Goal: Task Accomplishment & Management: Complete application form

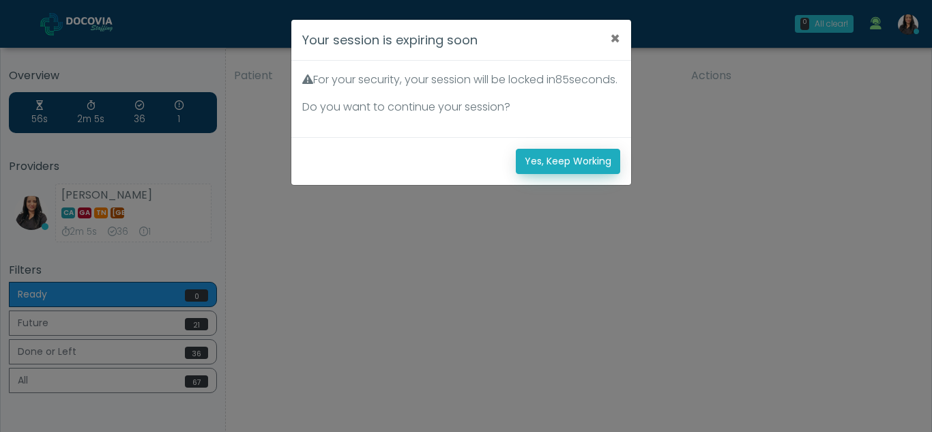
click at [589, 174] on button "Yes, Keep Working" at bounding box center [568, 161] width 104 height 25
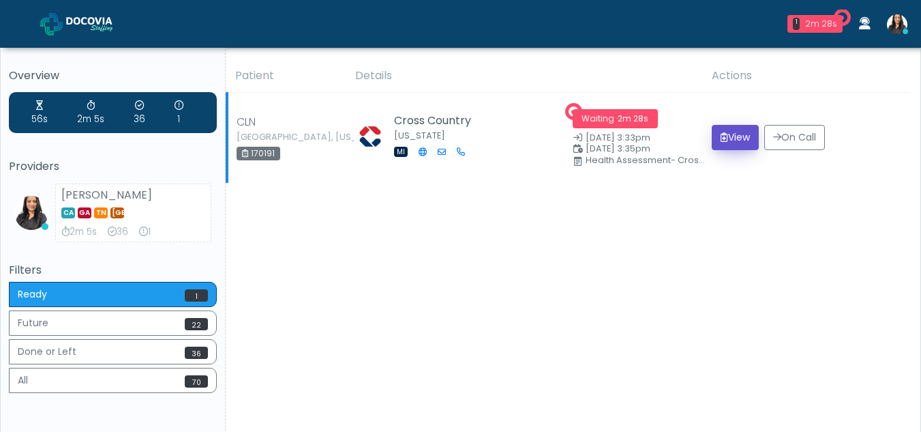
click at [727, 136] on button "View" at bounding box center [735, 137] width 47 height 25
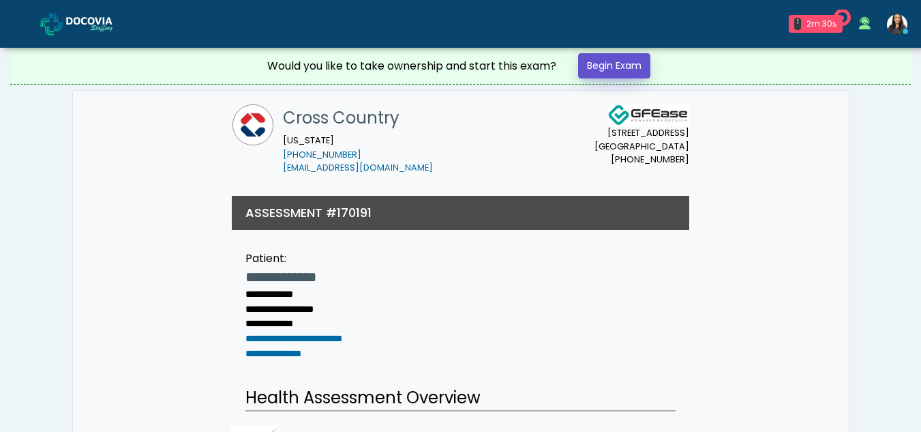
click at [627, 65] on link "Begin Exam" at bounding box center [614, 65] width 72 height 25
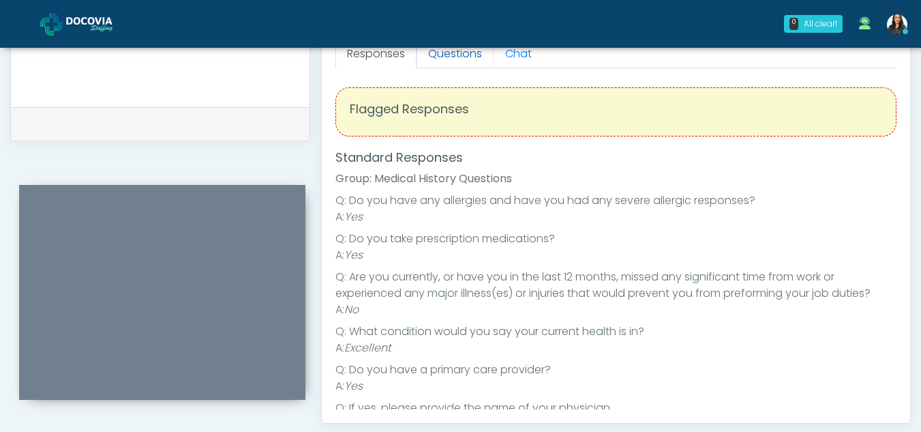
click at [463, 53] on link "Questions" at bounding box center [455, 54] width 77 height 29
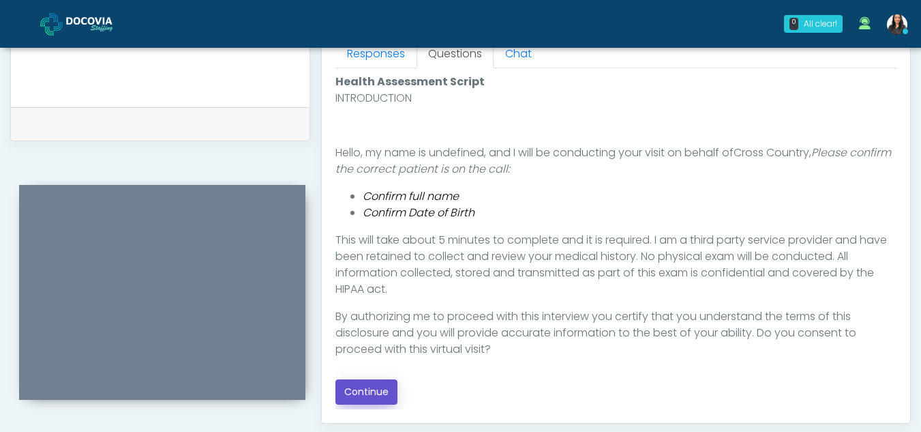
click at [366, 397] on button "Continue" at bounding box center [367, 391] width 62 height 25
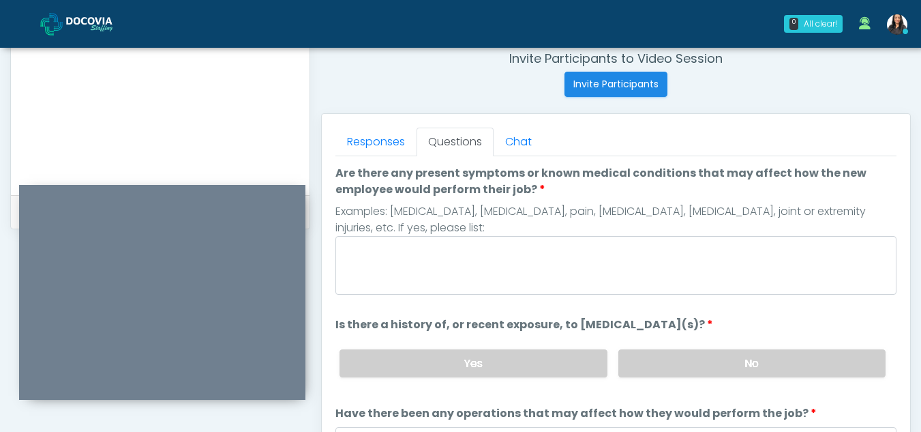
scroll to position [514, 0]
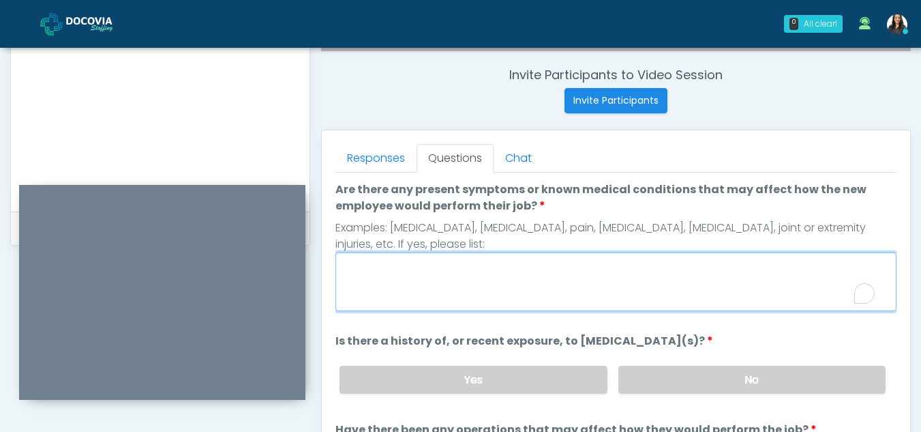
click at [388, 270] on textarea "Are there any present symptoms or known medical conditions that may affect how …" at bounding box center [616, 281] width 561 height 59
type textarea "**"
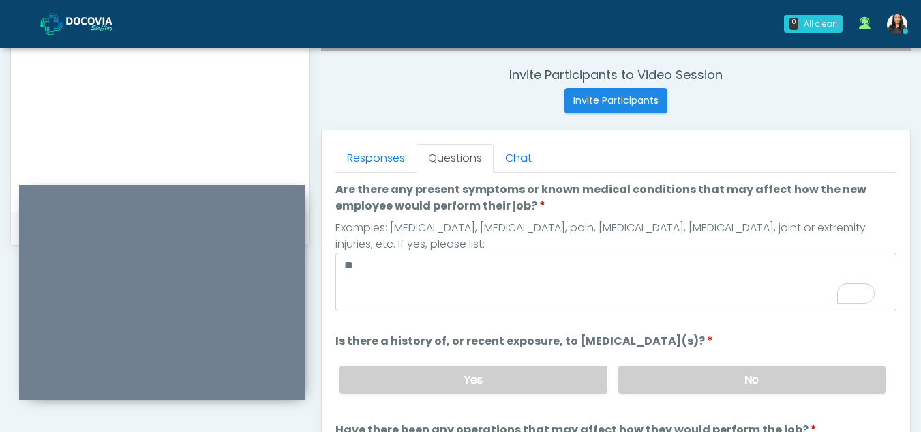
click at [756, 365] on div "Yes No" at bounding box center [613, 380] width 568 height 50
click at [794, 367] on label "No" at bounding box center [752, 380] width 267 height 28
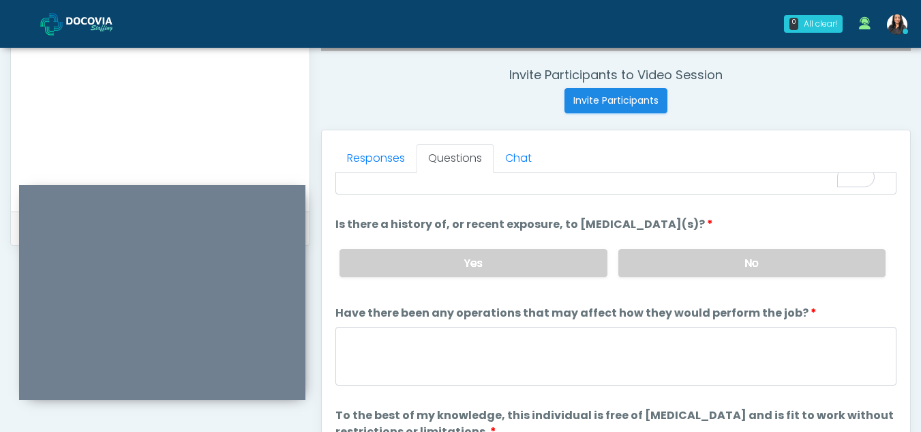
scroll to position [117, 0]
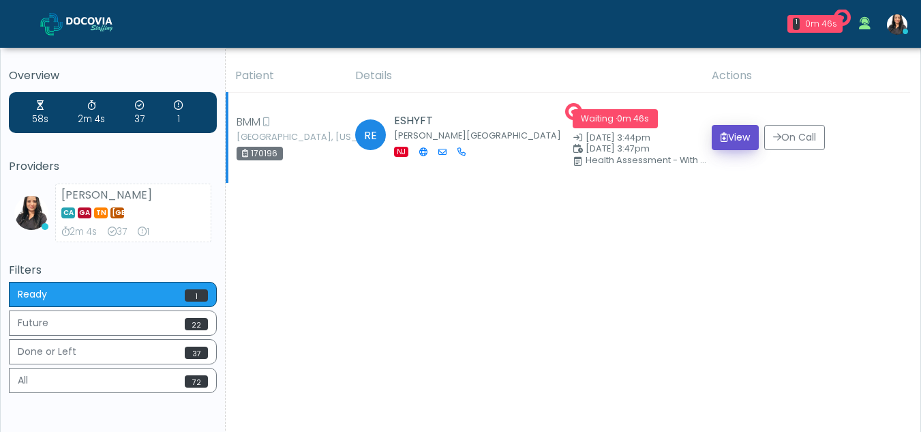
click at [745, 130] on button "View" at bounding box center [735, 137] width 47 height 25
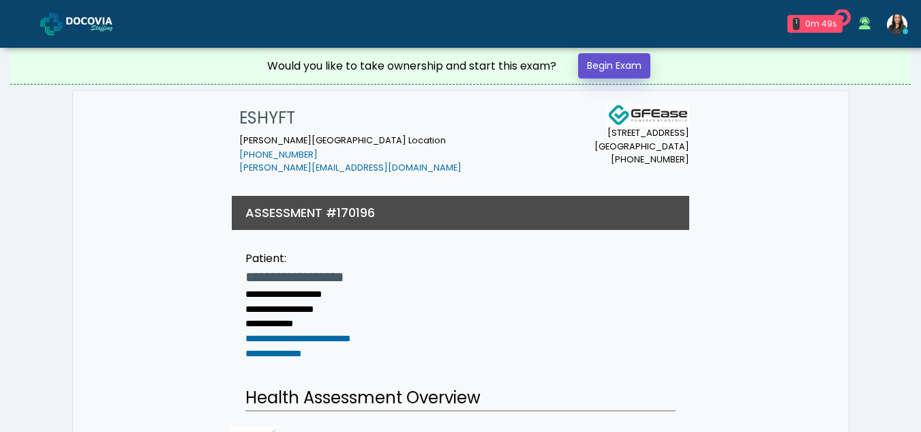
click at [626, 66] on link "Begin Exam" at bounding box center [614, 65] width 72 height 25
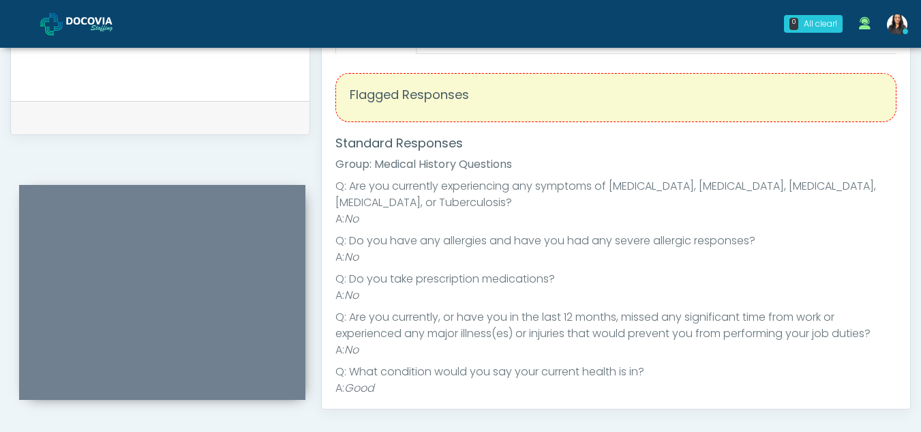
scroll to position [509, 0]
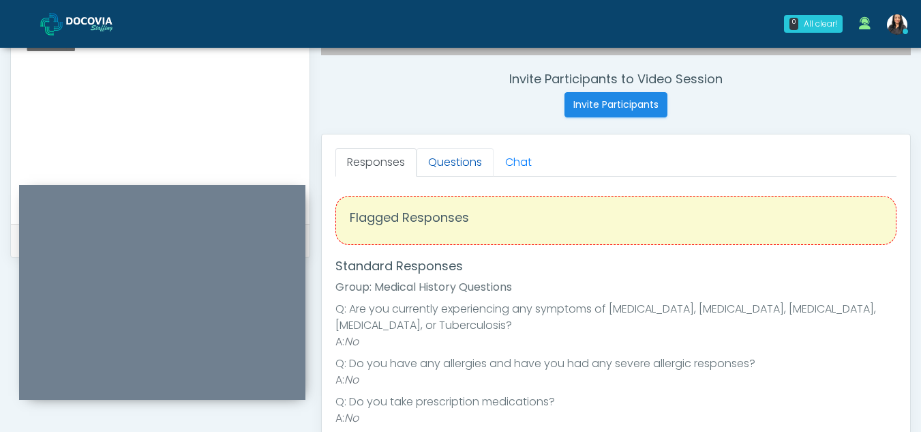
click at [484, 175] on link "Questions" at bounding box center [455, 162] width 77 height 29
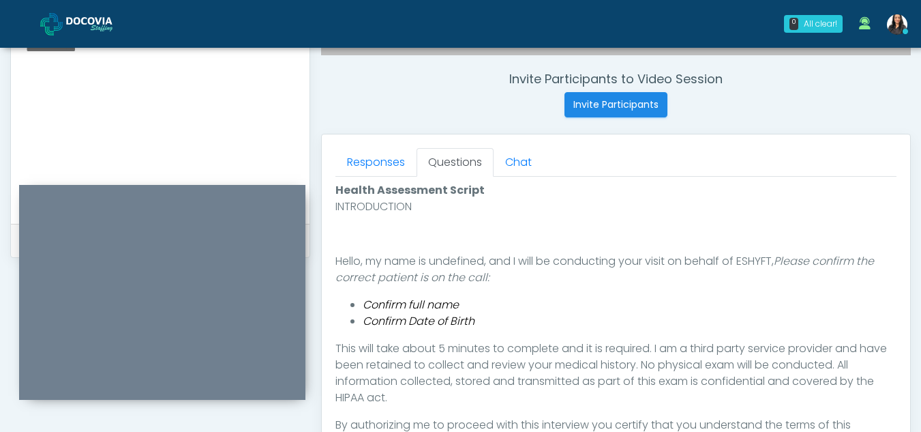
scroll to position [723, 0]
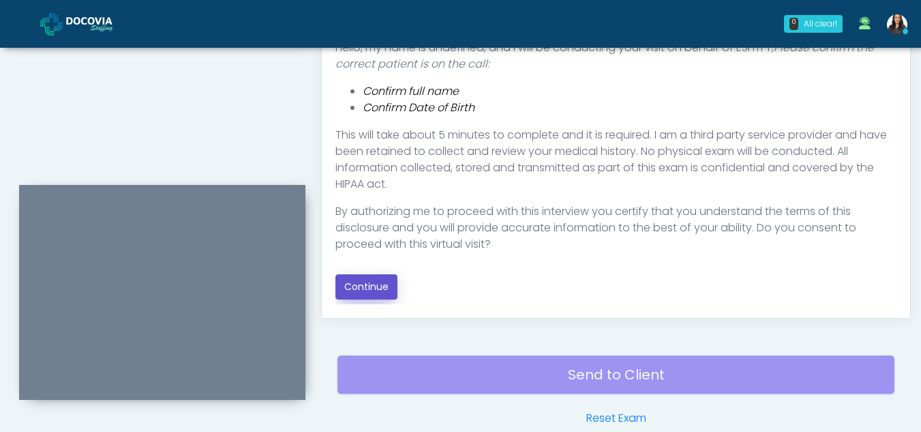
click at [372, 285] on button "Continue" at bounding box center [367, 286] width 62 height 25
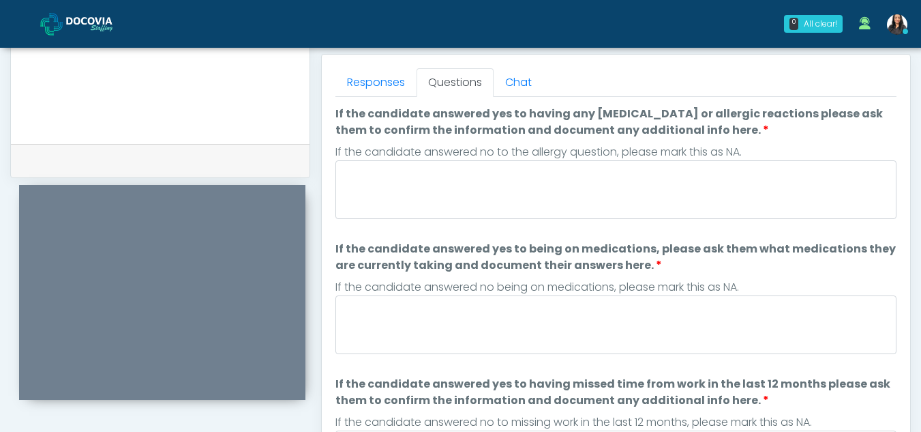
scroll to position [587, 0]
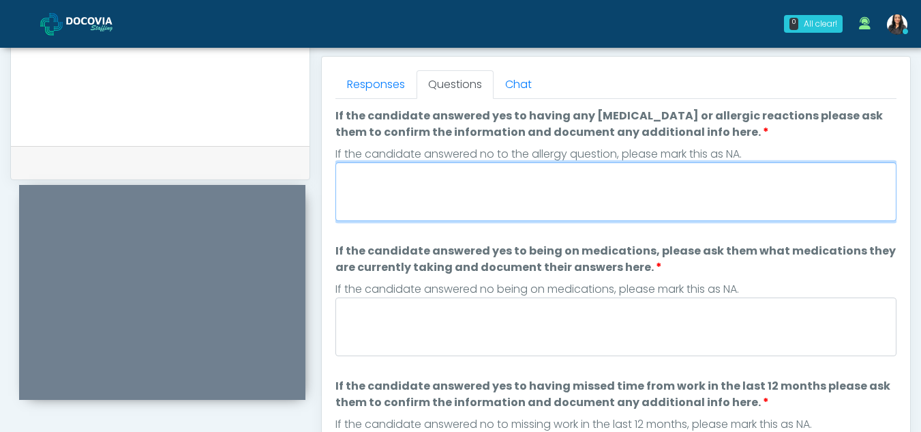
click at [464, 189] on textarea "If the candidate answered yes to having any allergies or allergic reactions ple…" at bounding box center [616, 191] width 561 height 59
type textarea "**"
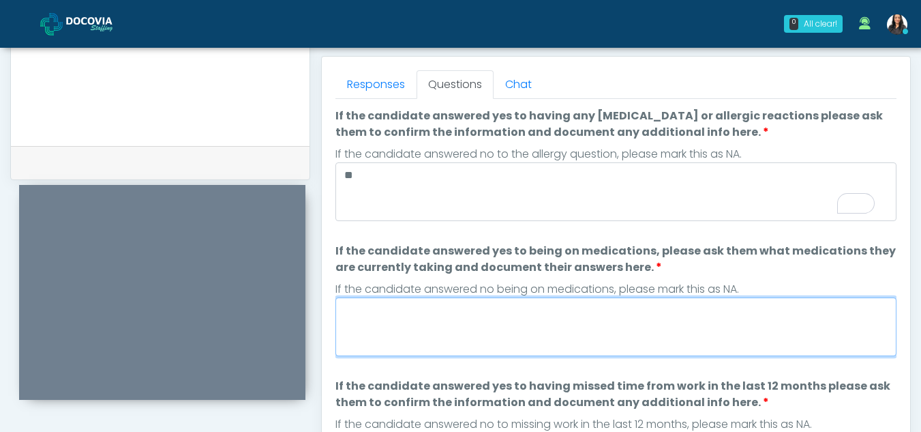
click at [461, 327] on textarea "If the candidate answered yes to being on medications, please ask them what med…" at bounding box center [616, 326] width 561 height 59
type textarea "*"
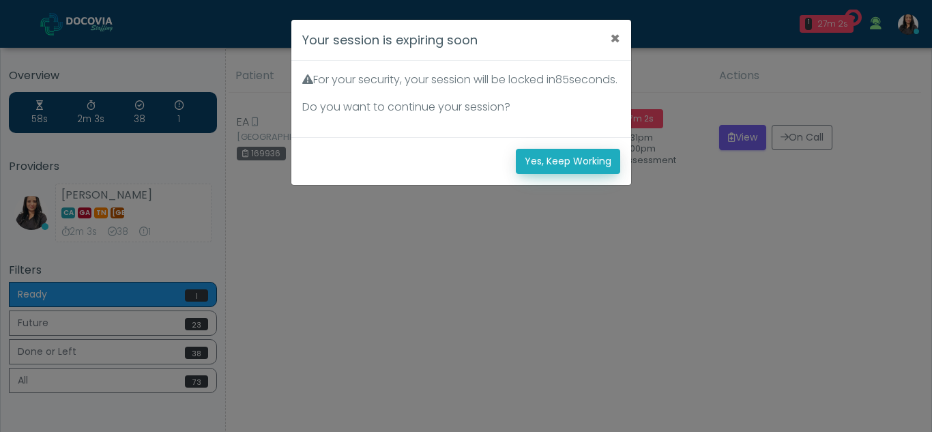
click at [579, 174] on button "Yes, Keep Working" at bounding box center [568, 161] width 104 height 25
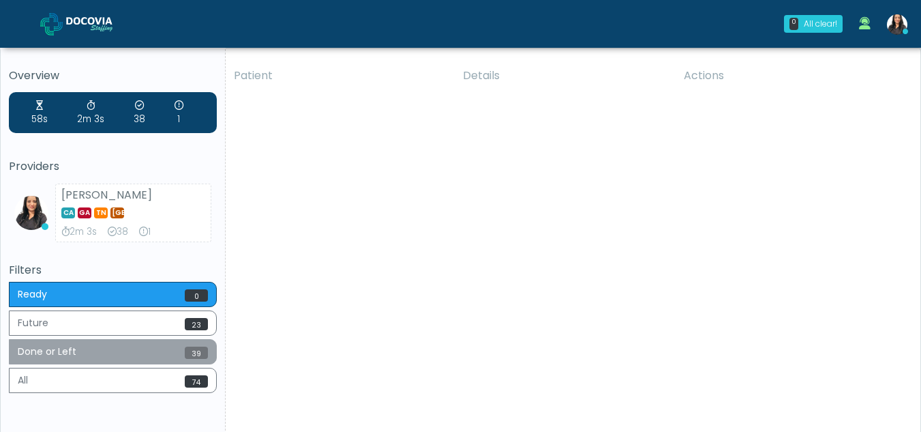
click at [155, 353] on button "Done or Left 39" at bounding box center [113, 351] width 208 height 25
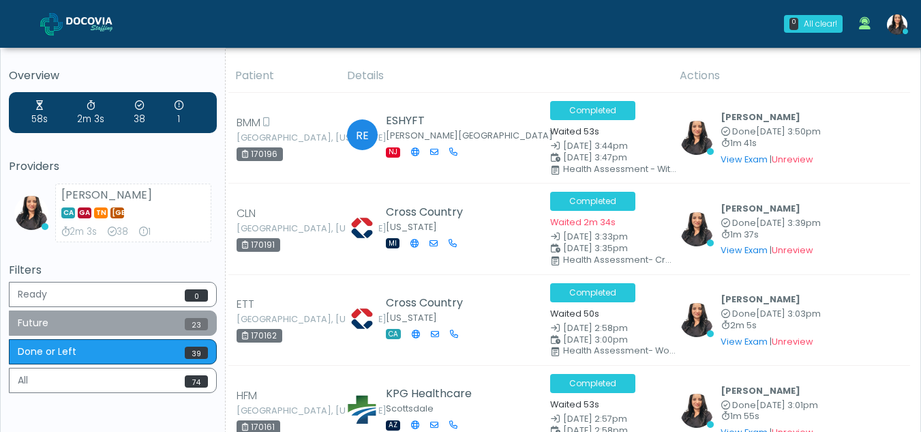
click at [91, 318] on button "Future 23" at bounding box center [113, 322] width 208 height 25
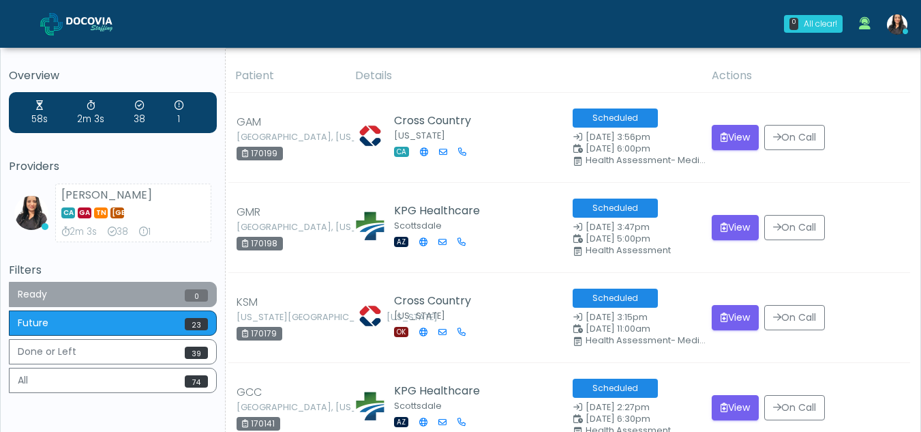
click at [58, 294] on button "Ready 0" at bounding box center [113, 294] width 208 height 25
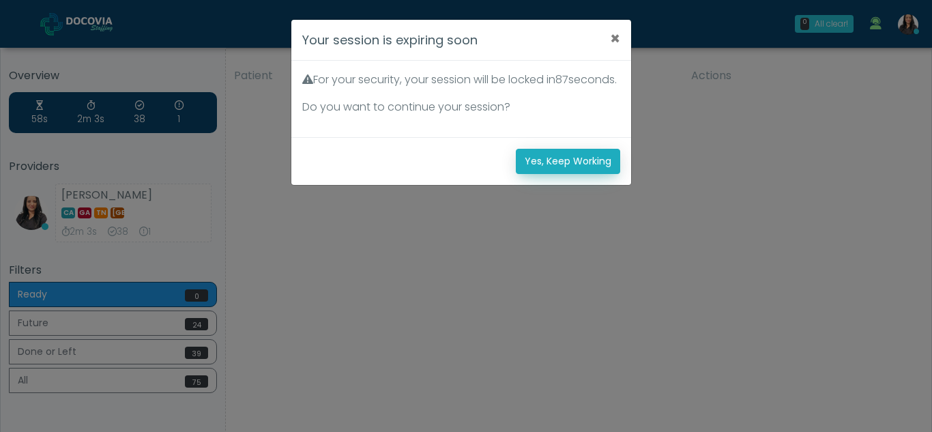
click at [554, 174] on button "Yes, Keep Working" at bounding box center [568, 161] width 104 height 25
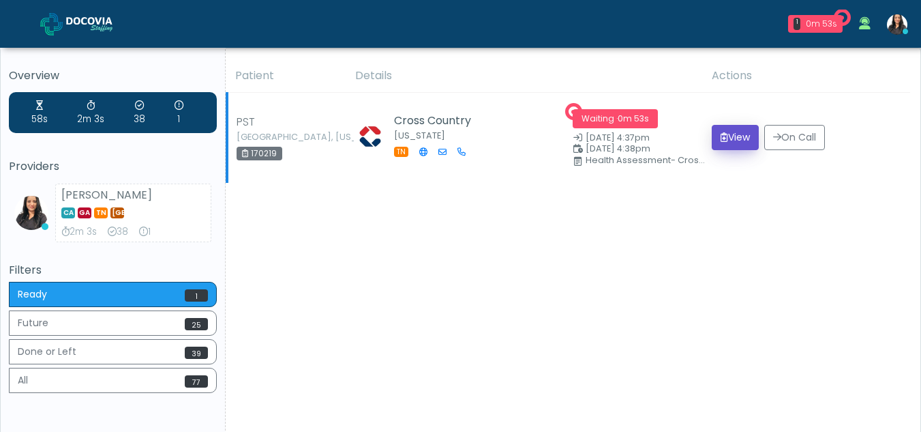
click at [734, 138] on button "View" at bounding box center [735, 137] width 47 height 25
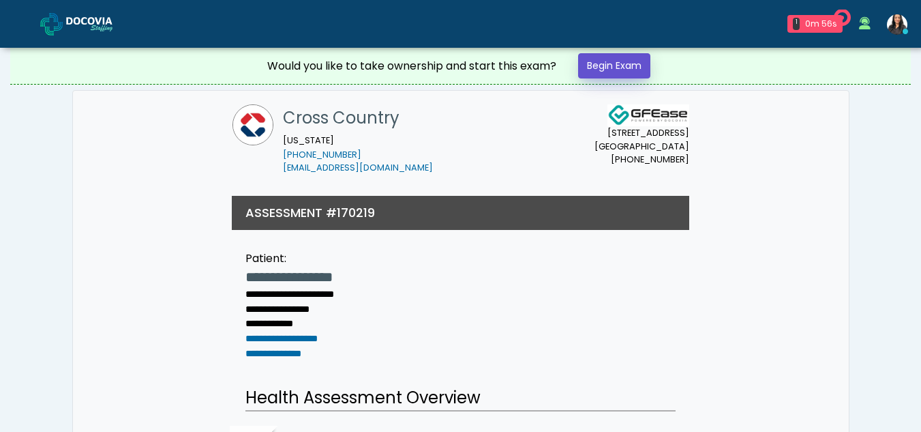
click at [602, 70] on link "Begin Exam" at bounding box center [614, 65] width 72 height 25
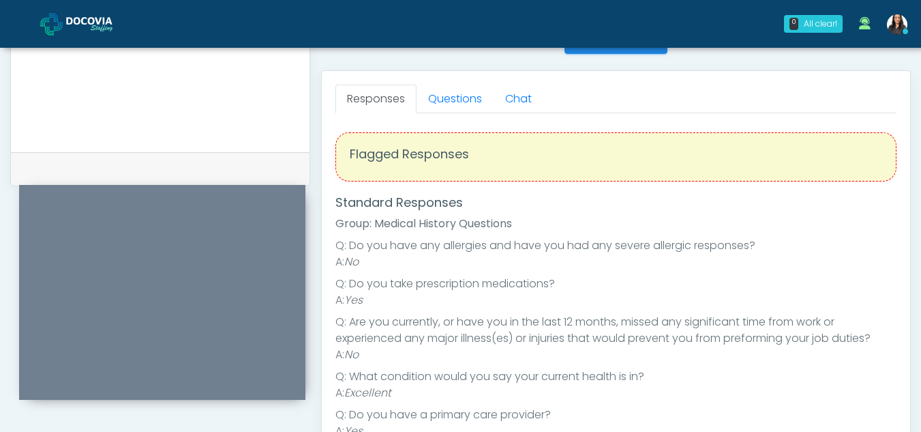
scroll to position [559, 0]
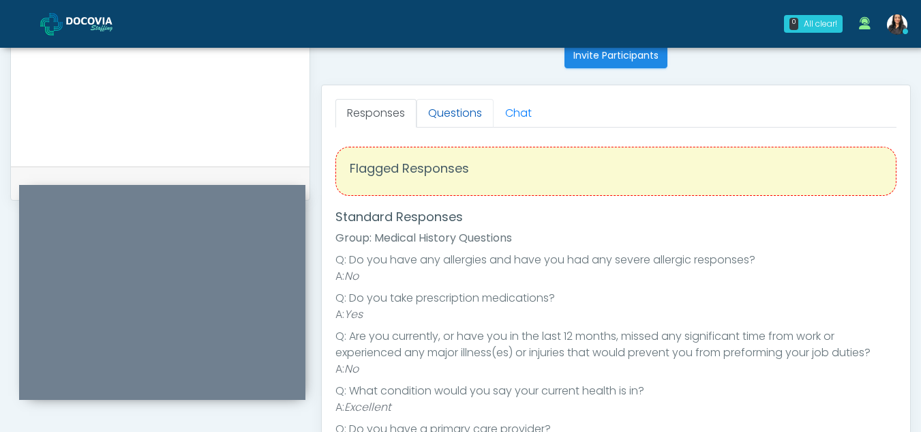
click at [470, 114] on link "Questions" at bounding box center [455, 113] width 77 height 29
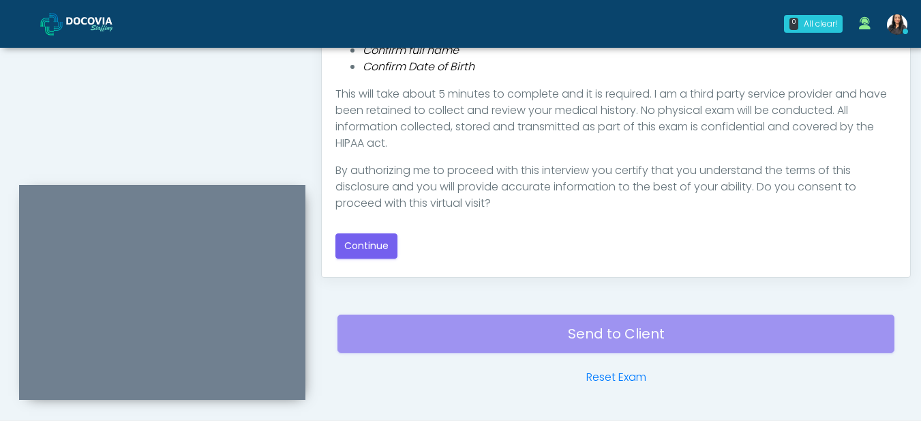
scroll to position [778, 0]
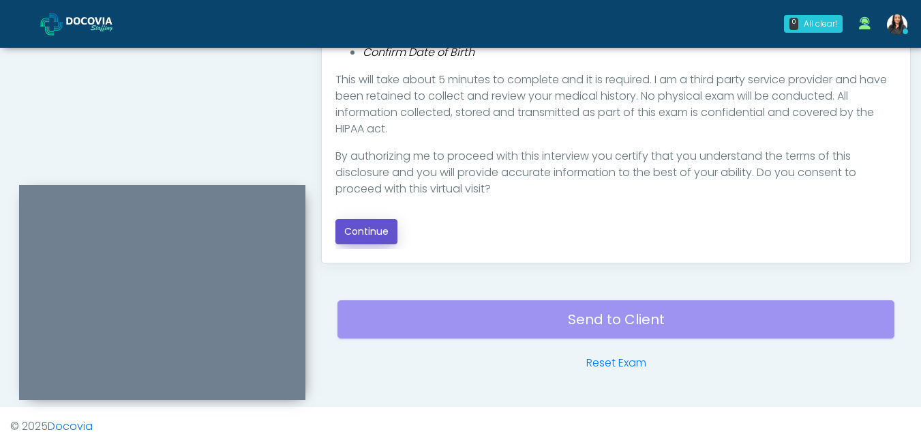
click at [381, 230] on button "Continue" at bounding box center [367, 231] width 62 height 25
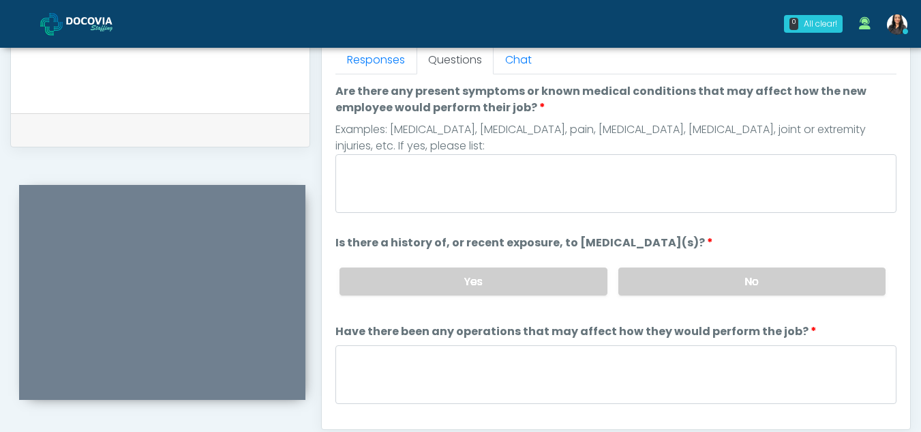
scroll to position [604, 0]
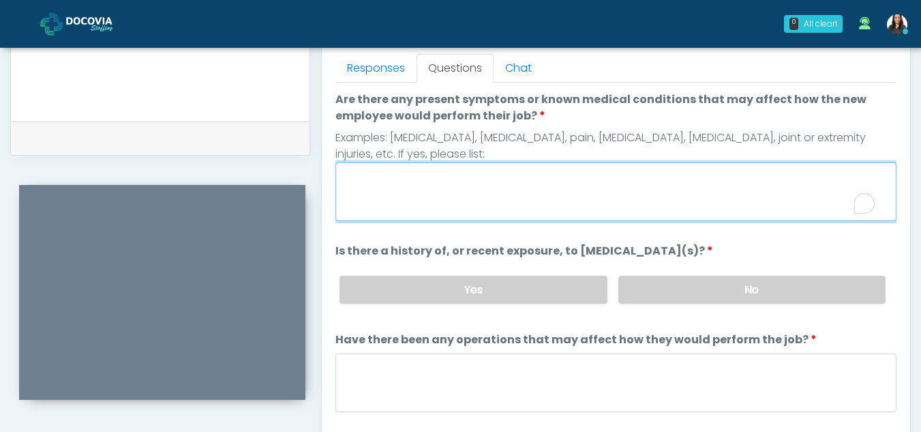
click at [389, 177] on textarea "Are there any present symptoms or known medical conditions that may affect how …" at bounding box center [616, 191] width 561 height 59
type textarea "**"
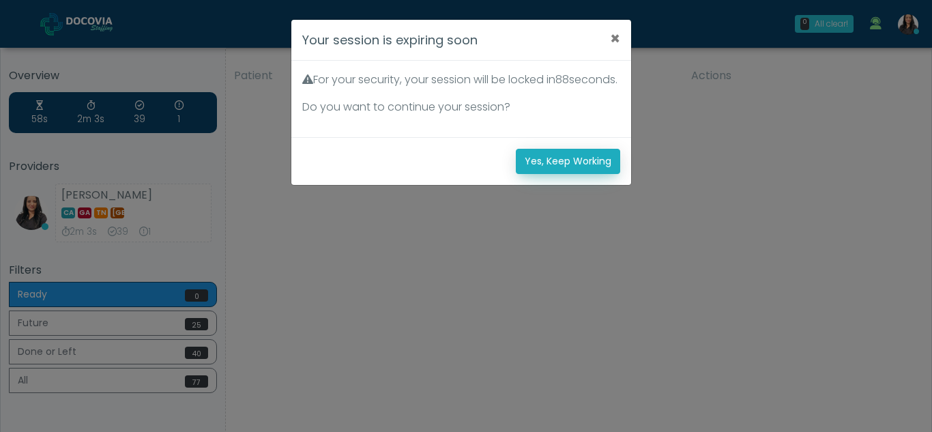
click at [561, 174] on button "Yes, Keep Working" at bounding box center [568, 161] width 104 height 25
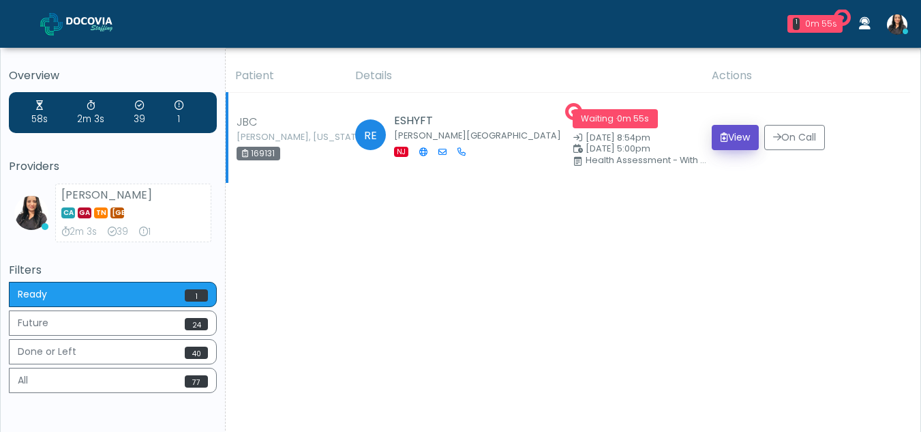
click at [740, 136] on button "View" at bounding box center [735, 137] width 47 height 25
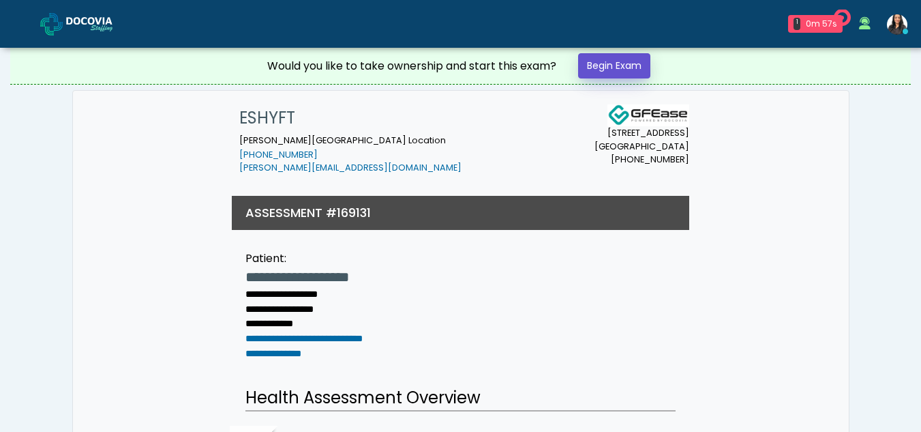
click at [621, 65] on link "Begin Exam" at bounding box center [614, 65] width 72 height 25
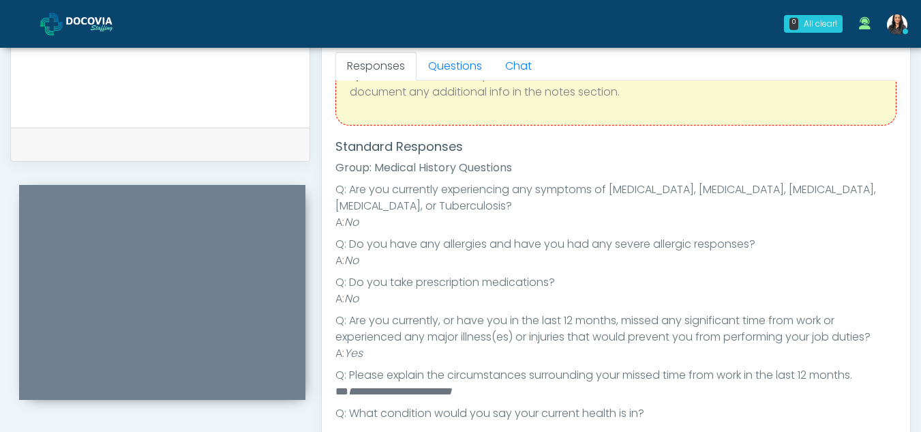
scroll to position [181, 0]
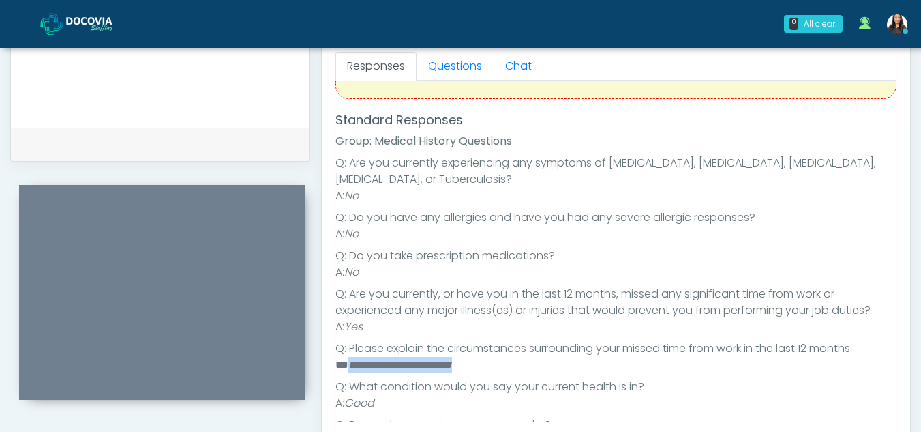
drag, startPoint x: 350, startPoint y: 362, endPoint x: 509, endPoint y: 366, distance: 158.9
click at [509, 366] on li "**********" at bounding box center [611, 365] width 551 height 16
copy em "**********"
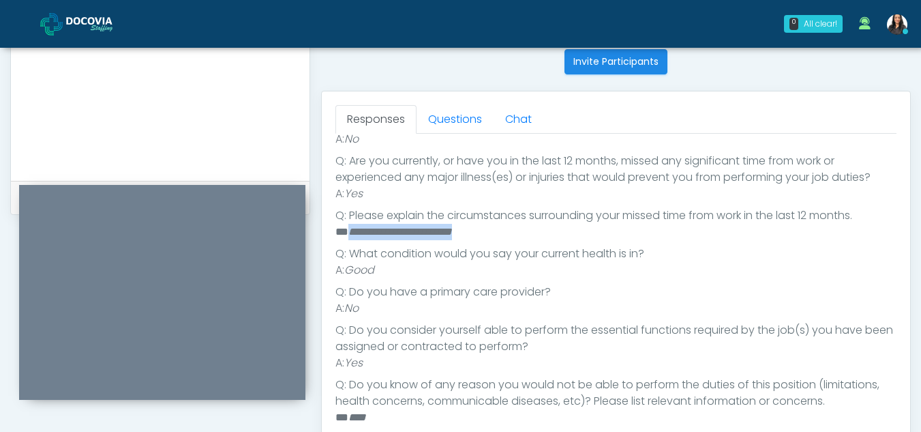
scroll to position [554, 0]
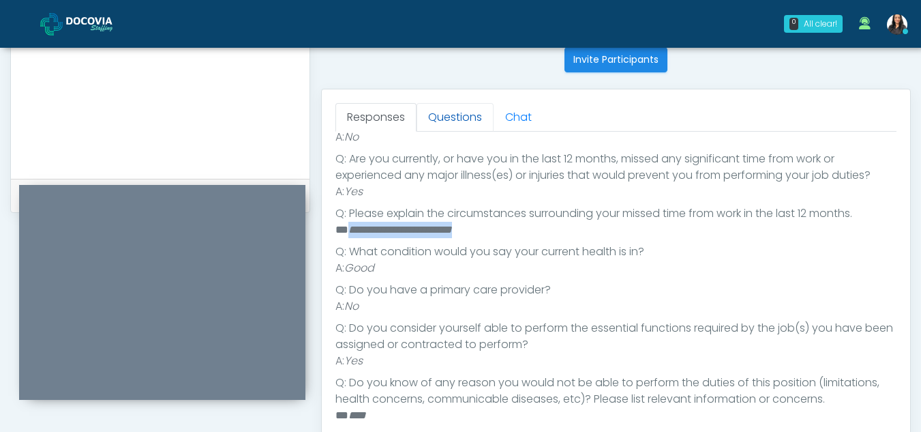
click at [449, 113] on link "Questions" at bounding box center [455, 117] width 77 height 29
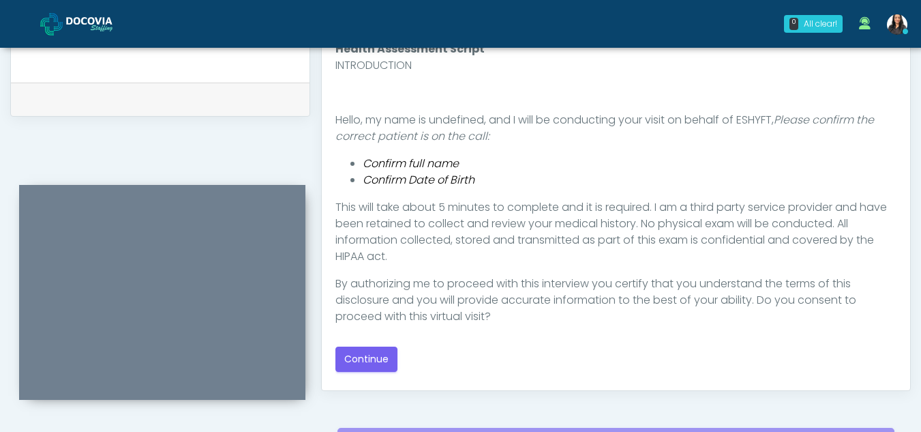
scroll to position [655, 0]
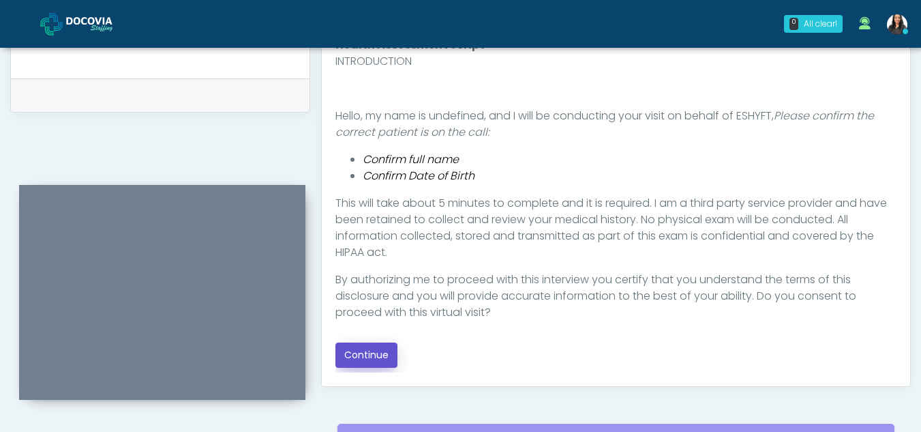
click at [374, 350] on button "Continue" at bounding box center [367, 354] width 62 height 25
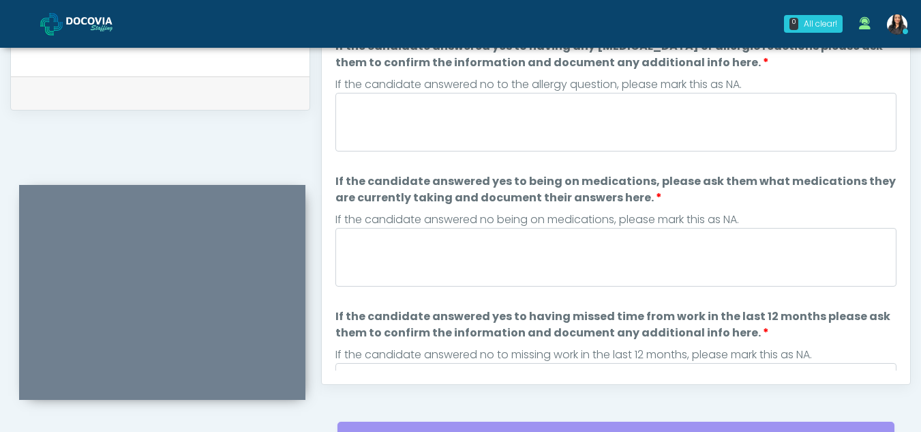
scroll to position [573, 0]
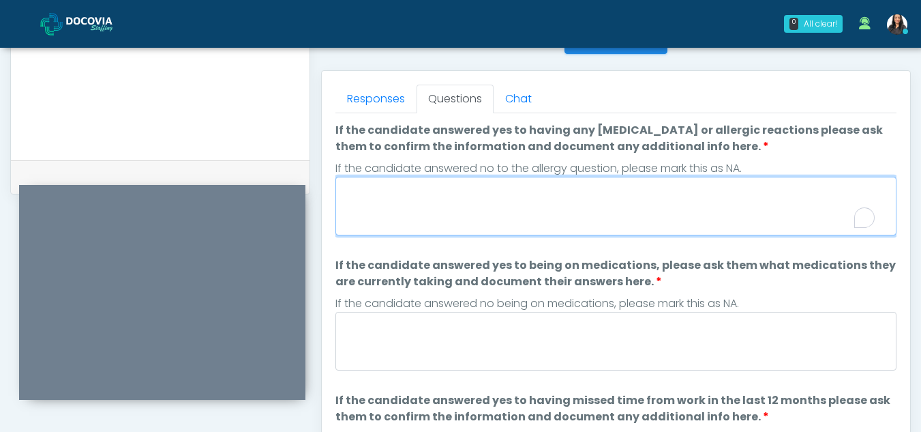
click at [452, 205] on textarea "If the candidate answered yes to having any allergies or allergic reactions ple…" at bounding box center [616, 206] width 561 height 59
type textarea "**"
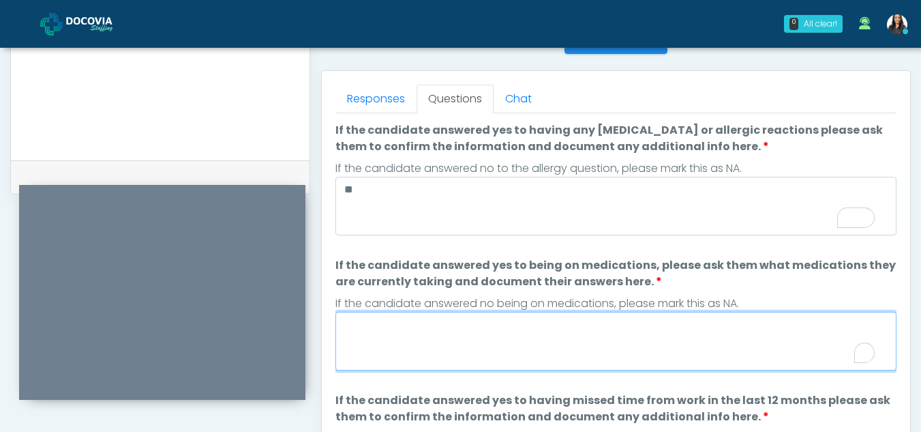
click at [423, 358] on textarea "If the candidate answered yes to being on medications, please ask them what med…" at bounding box center [616, 341] width 561 height 59
type textarea "**"
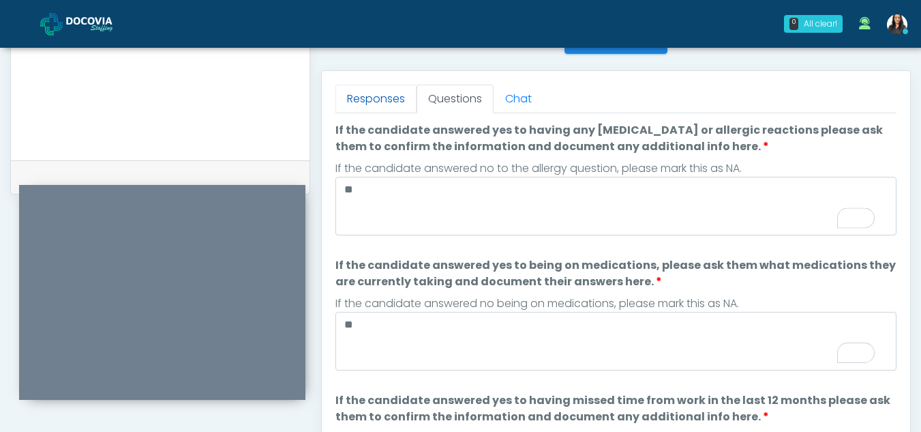
click at [363, 113] on link "Responses" at bounding box center [376, 99] width 81 height 29
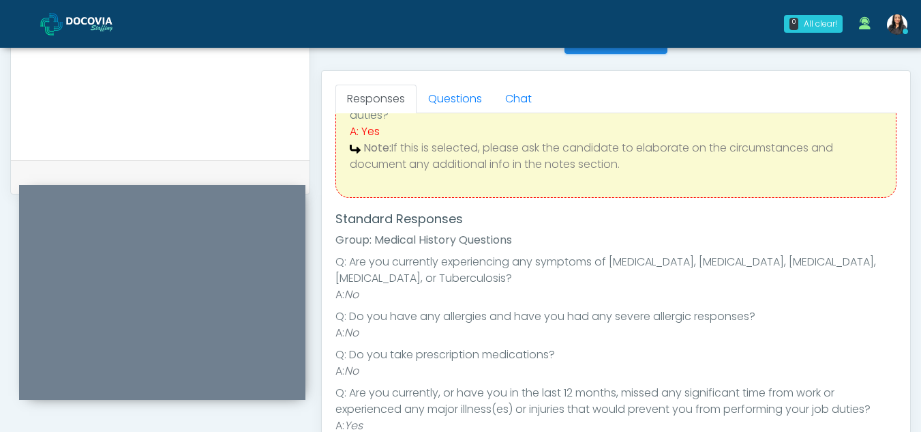
scroll to position [122, 0]
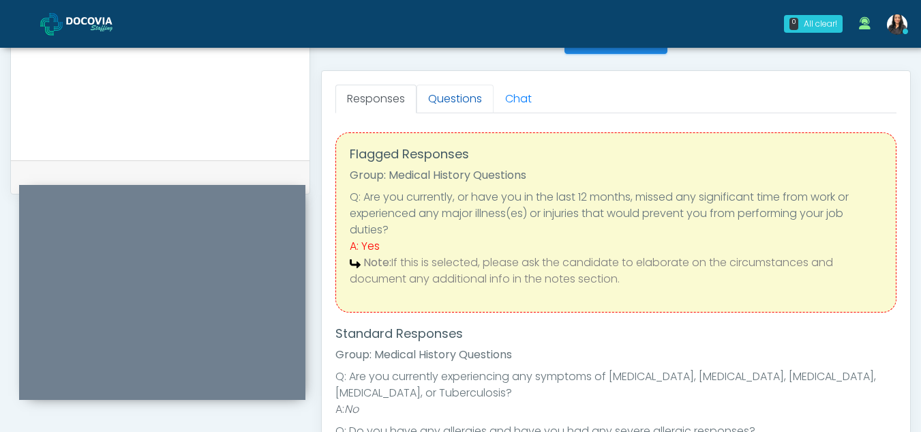
click at [464, 109] on link "Questions" at bounding box center [455, 99] width 77 height 29
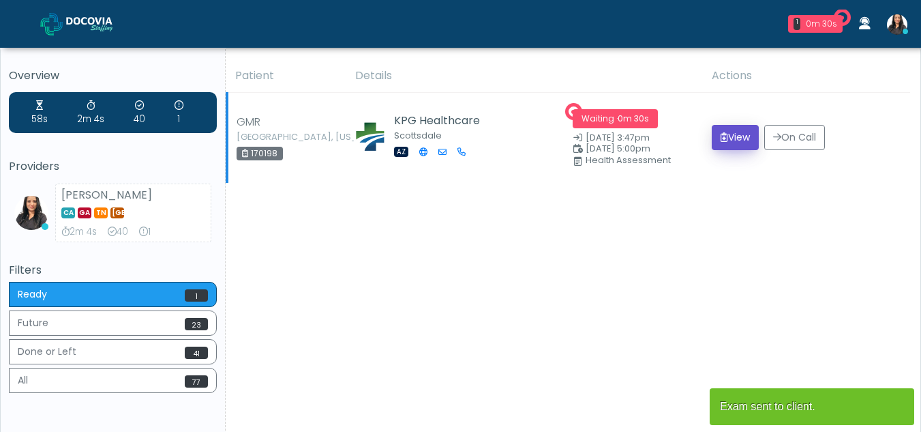
click at [724, 130] on button "View" at bounding box center [735, 137] width 47 height 25
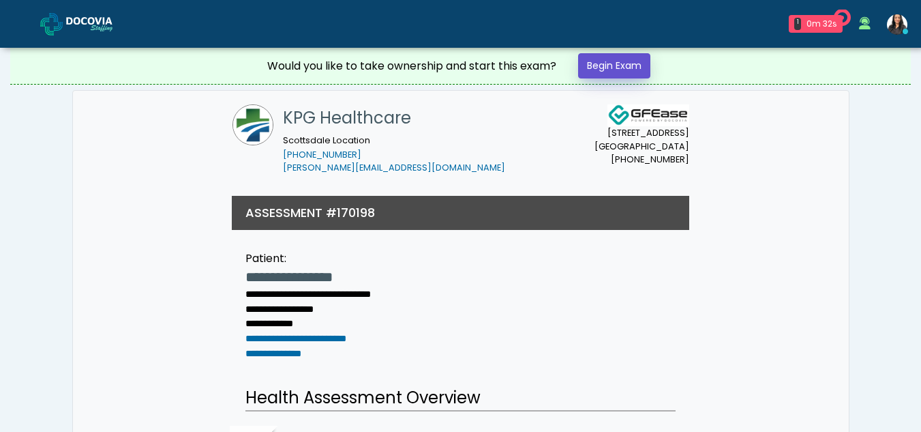
click at [599, 61] on link "Begin Exam" at bounding box center [614, 65] width 72 height 25
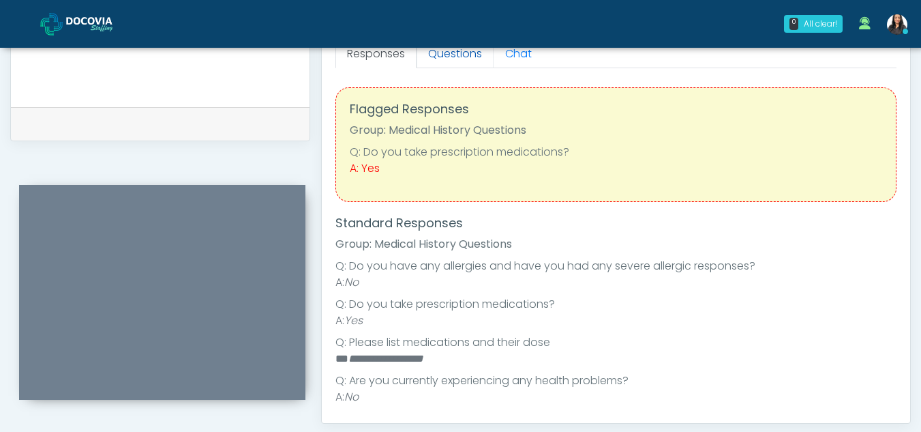
click at [463, 51] on link "Questions" at bounding box center [455, 54] width 77 height 29
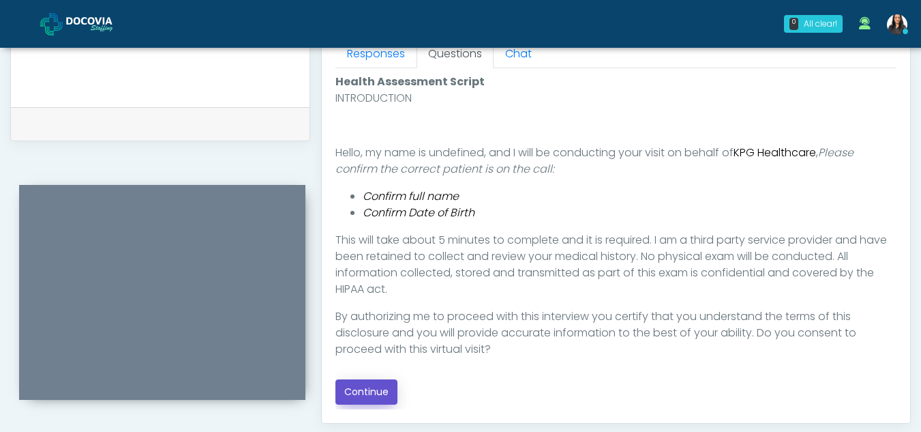
click at [372, 391] on button "Continue" at bounding box center [367, 391] width 62 height 25
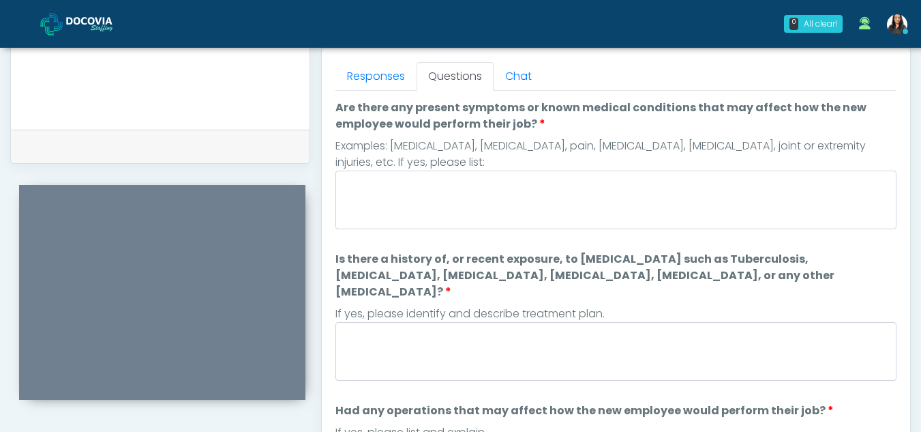
scroll to position [587, 0]
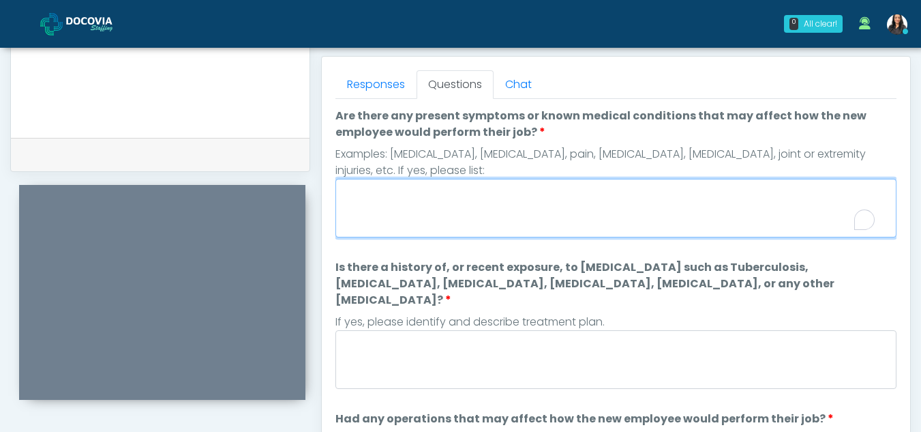
click at [430, 211] on textarea "Are there any present symptoms or known medical conditions that may affect how …" at bounding box center [616, 208] width 561 height 59
type textarea "**"
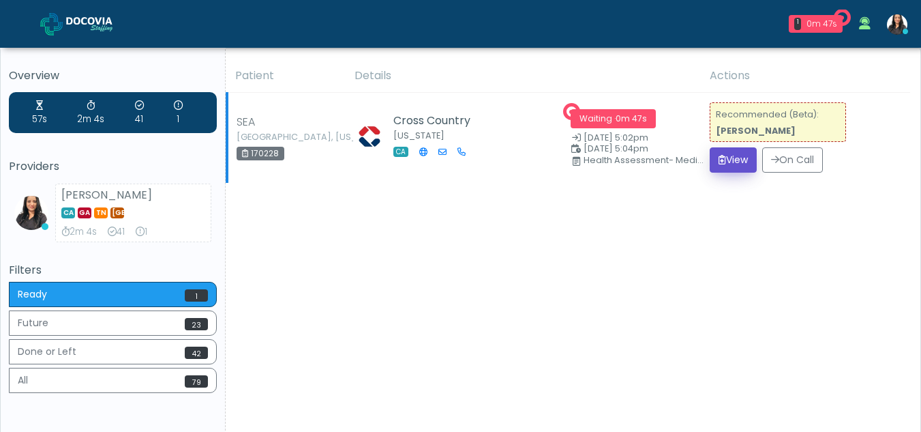
click at [728, 157] on button "View" at bounding box center [733, 159] width 47 height 25
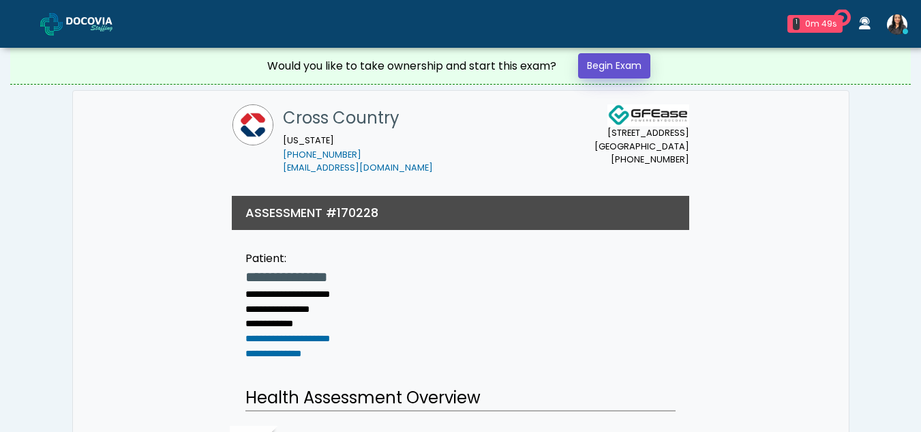
click at [595, 66] on link "Begin Exam" at bounding box center [614, 65] width 72 height 25
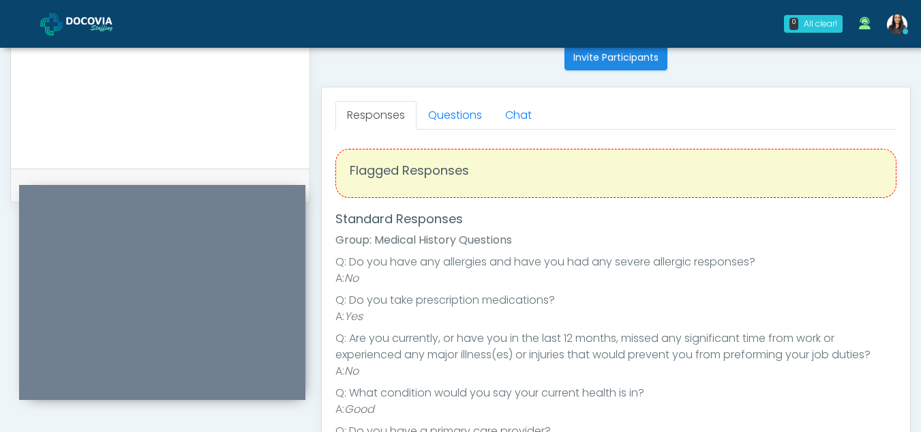
scroll to position [532, 0]
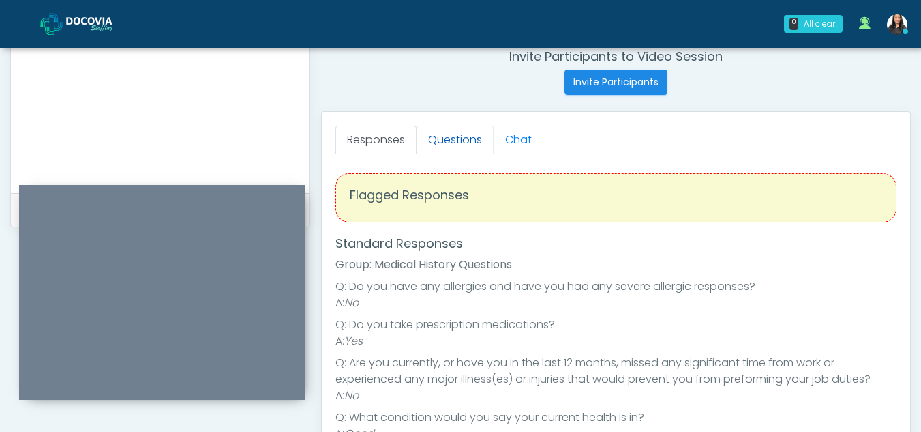
click at [465, 133] on link "Questions" at bounding box center [455, 139] width 77 height 29
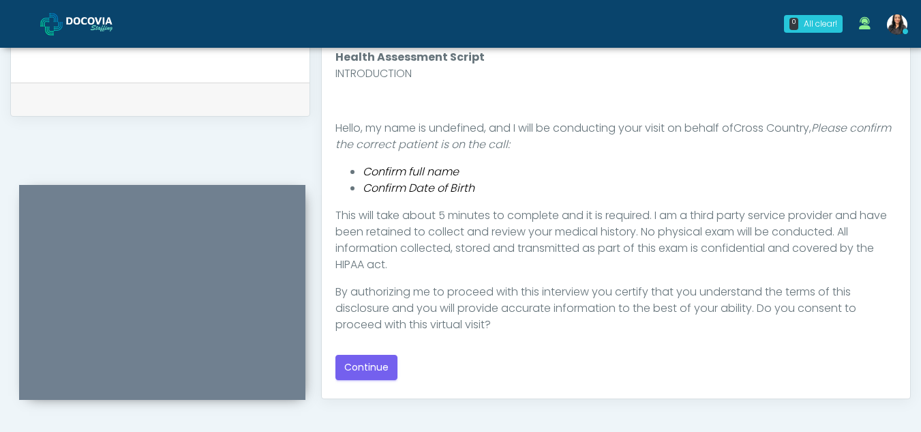
scroll to position [713, 0]
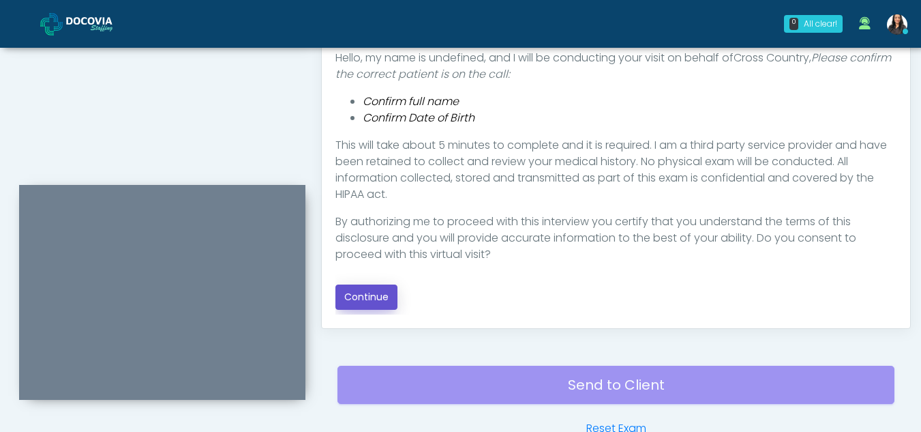
click at [386, 300] on button "Continue" at bounding box center [367, 296] width 62 height 25
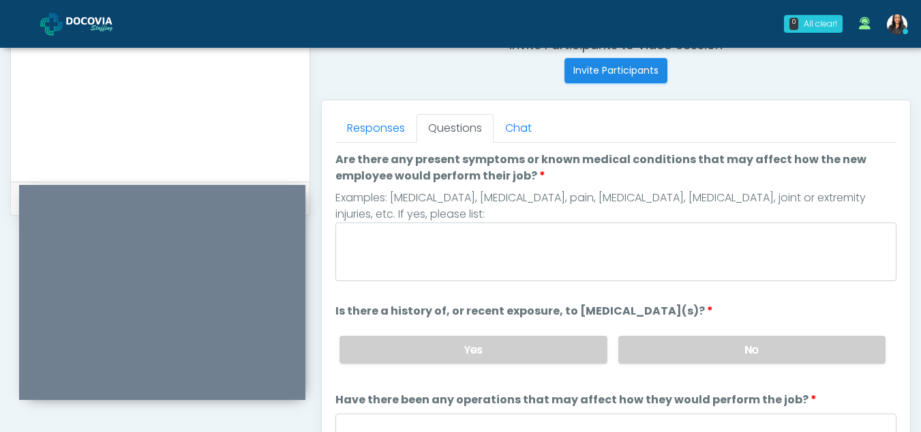
scroll to position [533, 0]
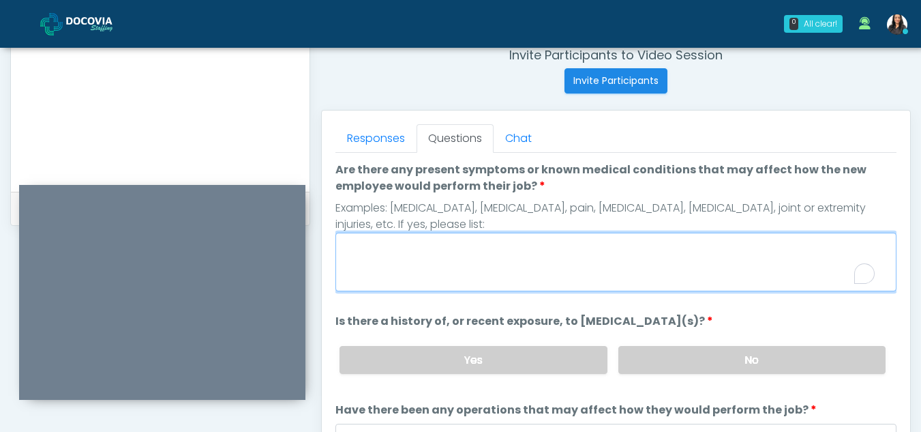
click at [442, 258] on textarea "Are there any present symptoms or known medical conditions that may affect how …" at bounding box center [616, 262] width 561 height 59
type textarea "**"
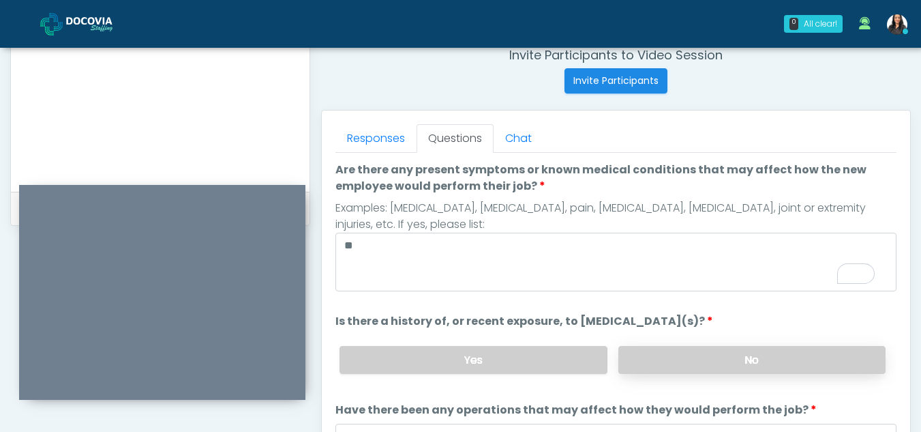
click at [665, 360] on label "No" at bounding box center [752, 360] width 267 height 28
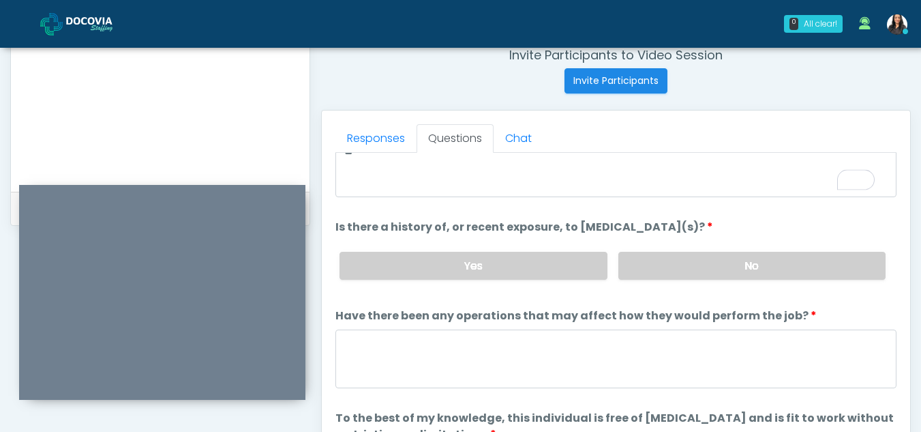
scroll to position [117, 0]
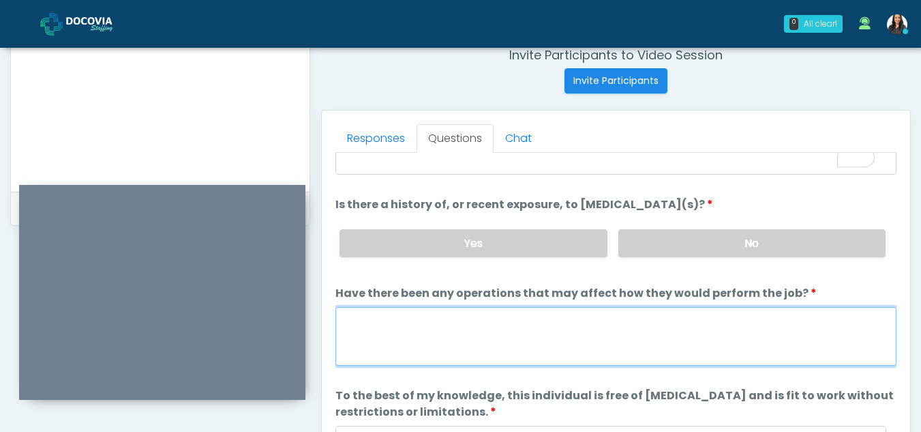
click at [471, 348] on textarea "Have there been any operations that may affect how they would perform the job?" at bounding box center [616, 336] width 561 height 59
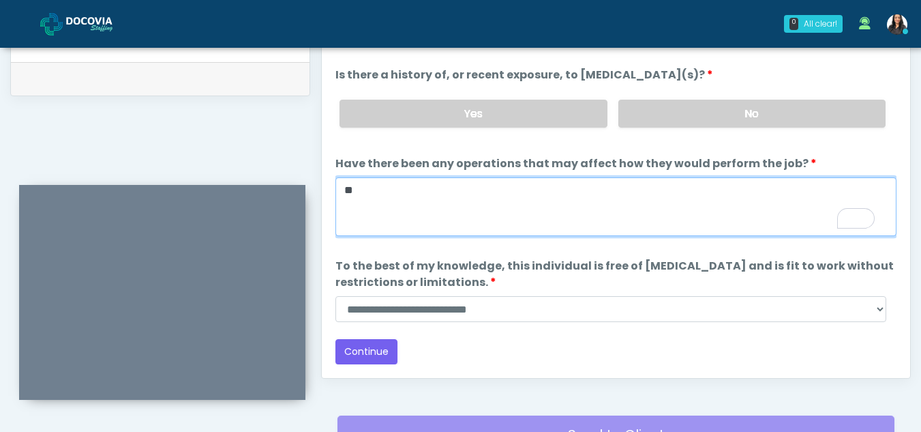
scroll to position [665, 0]
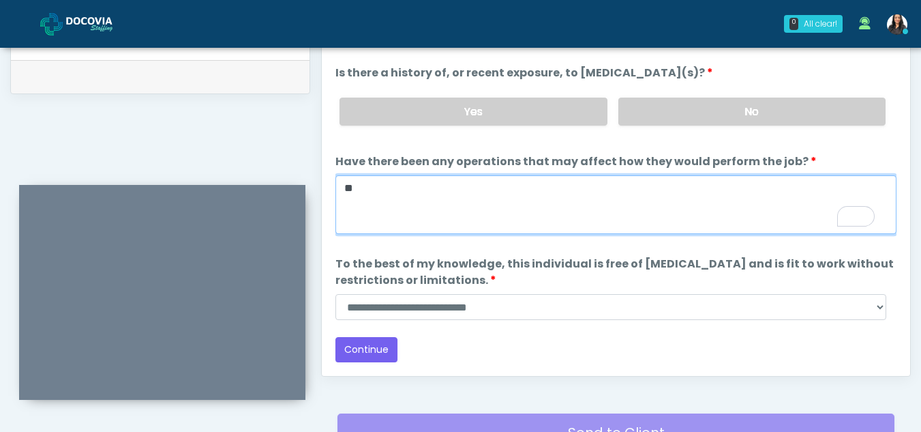
type textarea "**"
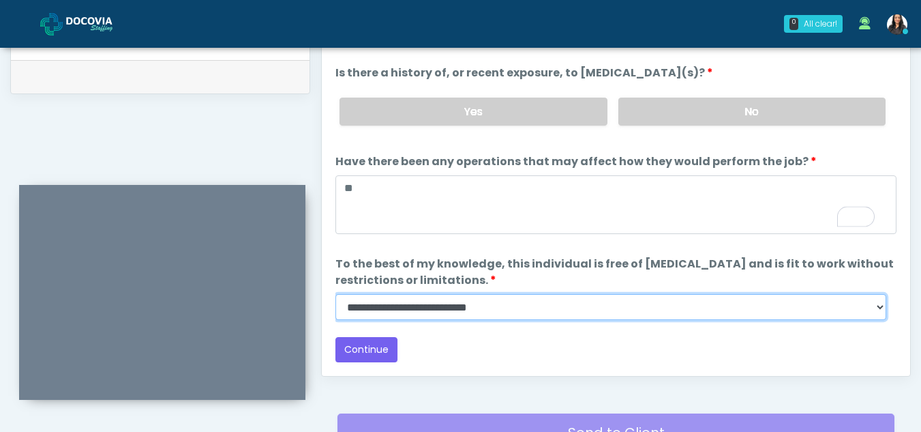
click at [876, 304] on select "**********" at bounding box center [611, 307] width 551 height 26
select select "******"
click at [336, 294] on select "**********" at bounding box center [611, 307] width 551 height 26
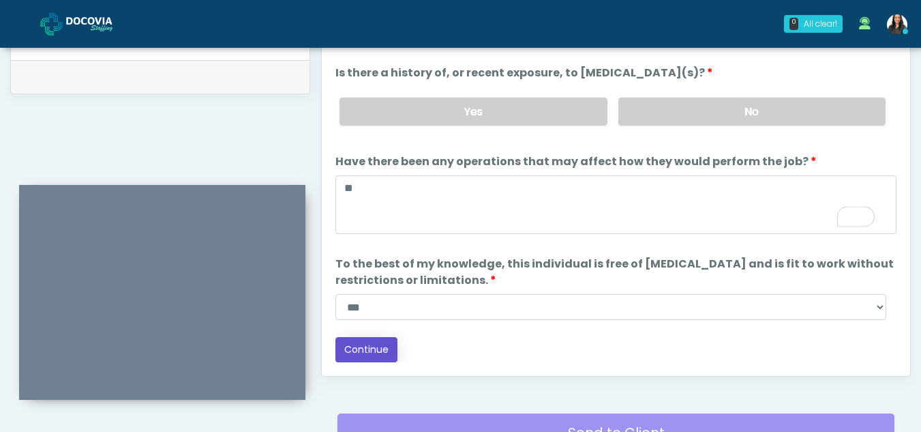
click at [373, 342] on button "Continue" at bounding box center [367, 349] width 62 height 25
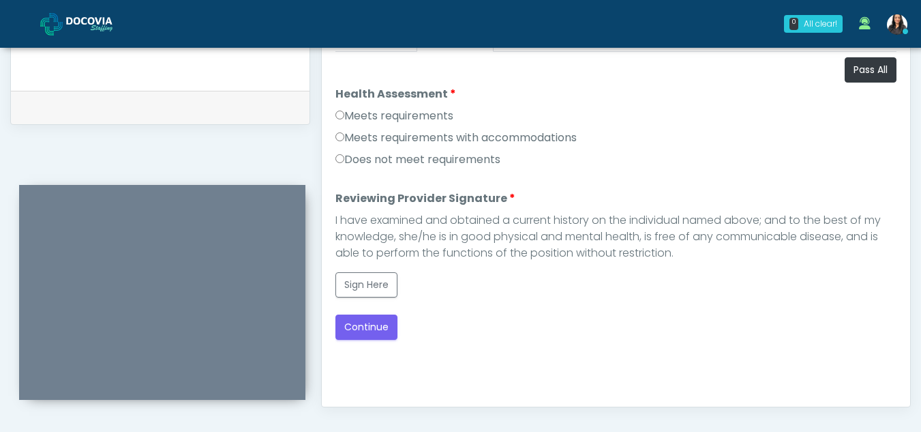
scroll to position [622, 0]
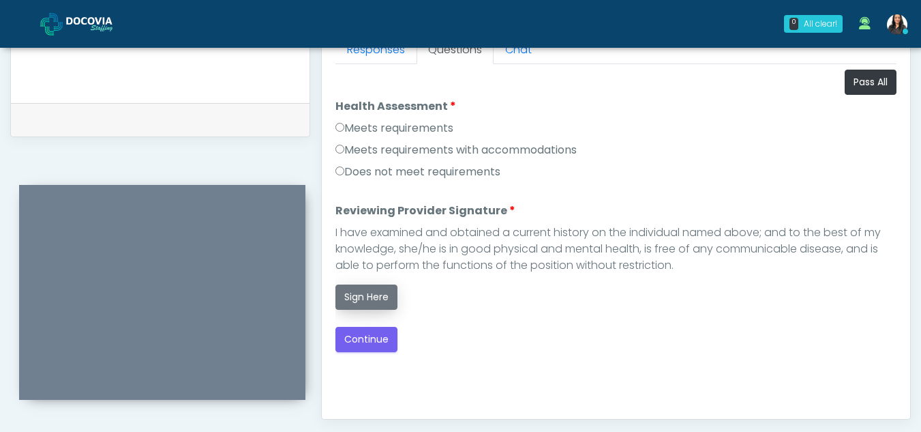
click at [369, 298] on button "Sign Here" at bounding box center [367, 296] width 62 height 25
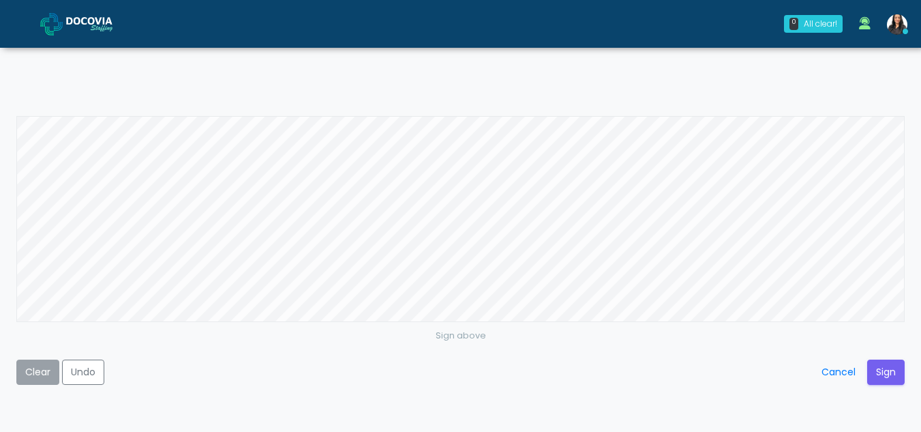
click at [31, 374] on button "Clear" at bounding box center [37, 371] width 43 height 25
click at [758, 316] on div "Sign above Clear Undo Cancel Sign" at bounding box center [460, 216] width 889 height 200
click at [889, 373] on button "Sign" at bounding box center [886, 371] width 38 height 25
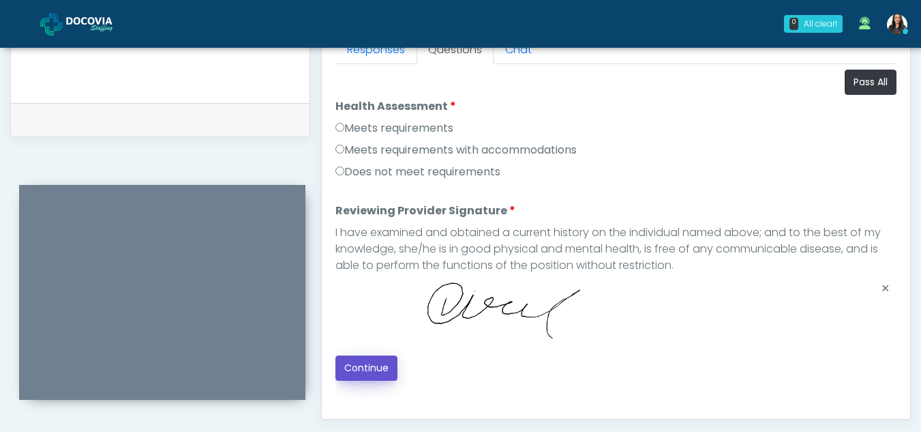
click at [380, 365] on button "Continue" at bounding box center [367, 367] width 62 height 25
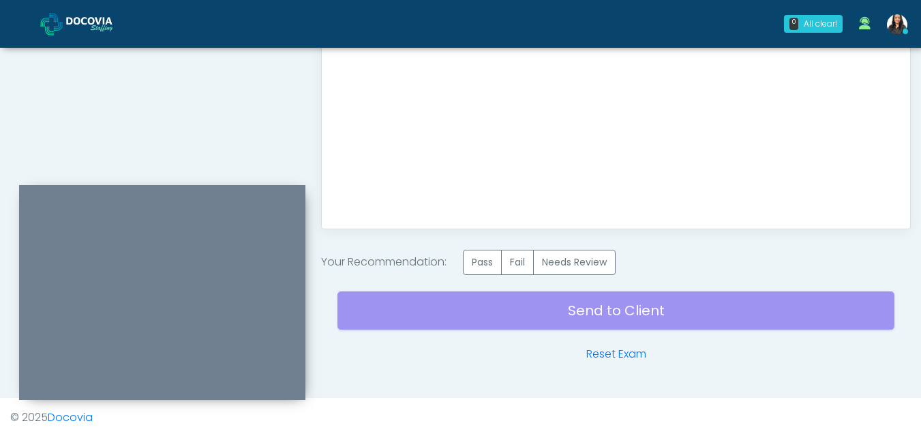
scroll to position [813, 0]
click at [486, 256] on label "Pass" at bounding box center [482, 261] width 39 height 25
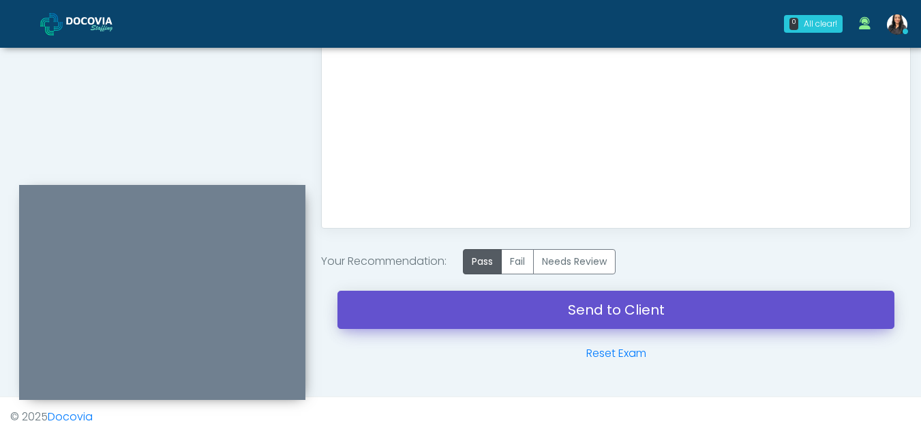
click at [576, 308] on link "Send to Client" at bounding box center [616, 310] width 557 height 38
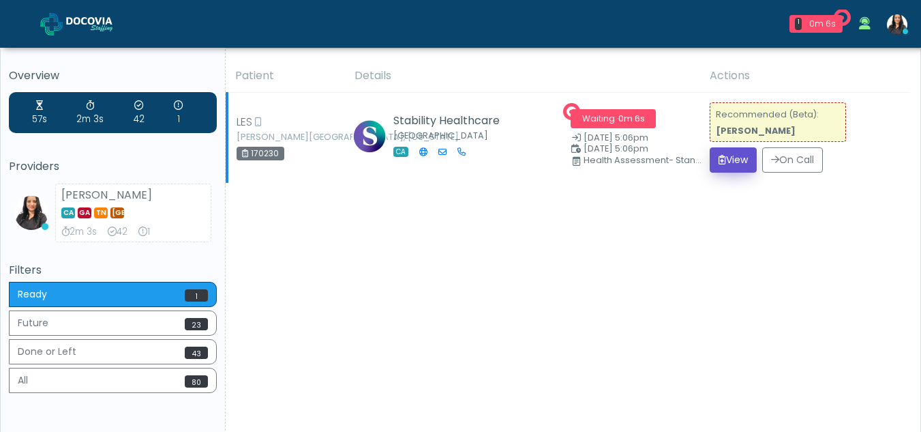
click at [741, 156] on button "View" at bounding box center [733, 159] width 47 height 25
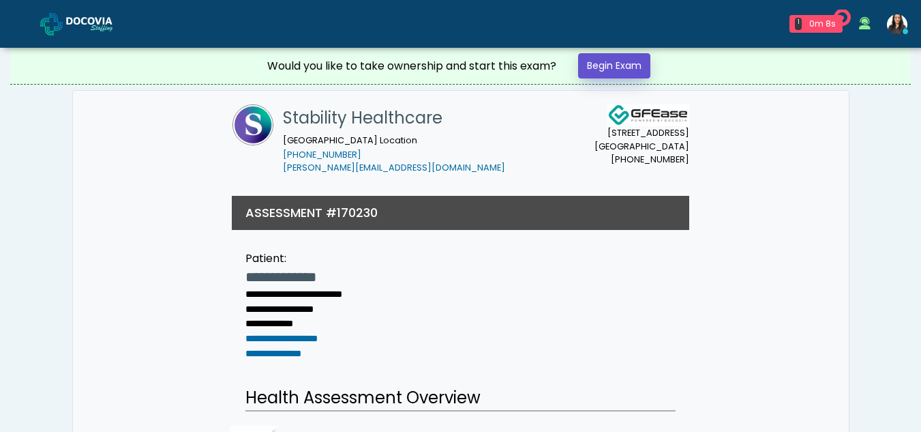
click at [625, 61] on link "Begin Exam" at bounding box center [614, 65] width 72 height 25
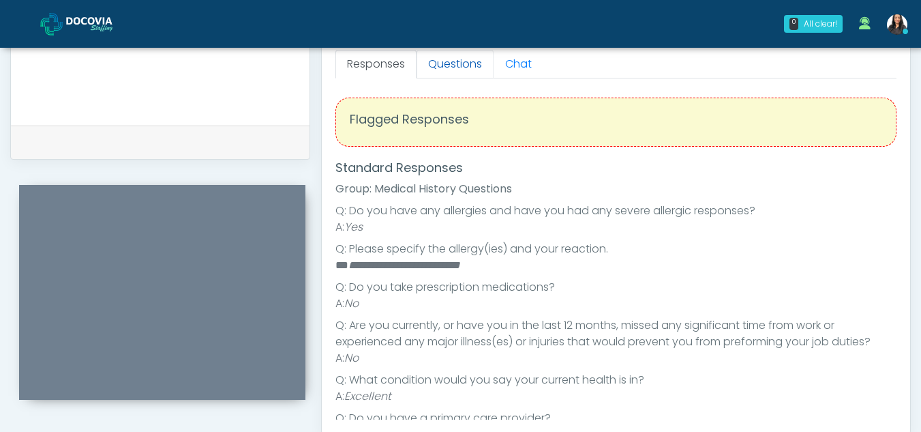
click at [461, 71] on link "Questions" at bounding box center [455, 64] width 77 height 29
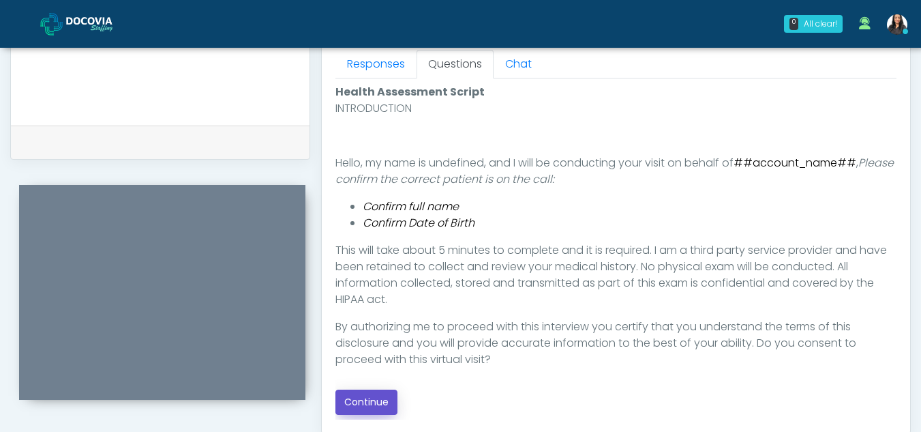
click at [366, 393] on button "Continue" at bounding box center [367, 401] width 62 height 25
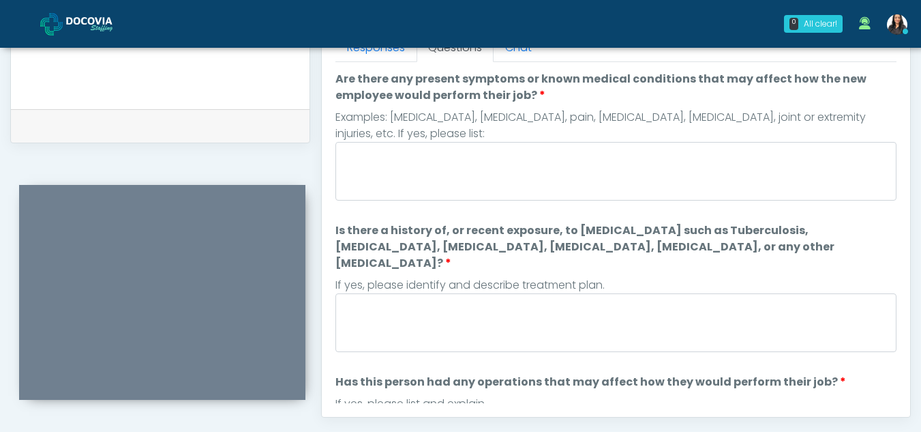
scroll to position [622, 0]
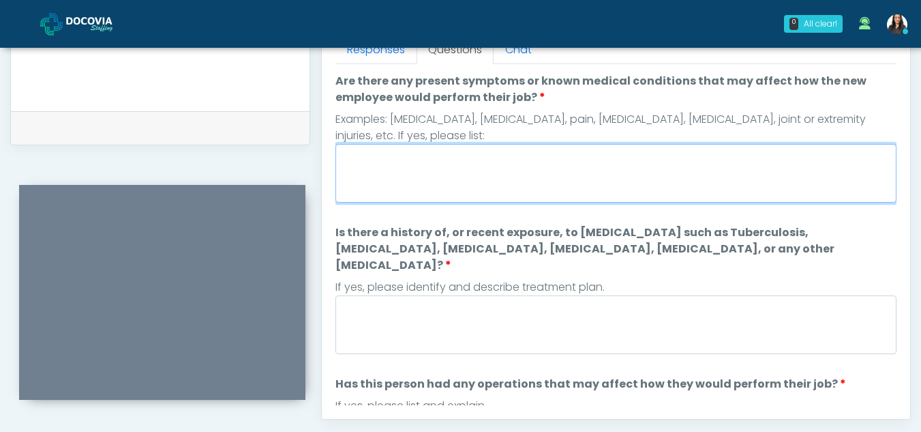
click at [402, 176] on textarea "Are there any present symptoms or known medical conditions that may affect how …" at bounding box center [616, 173] width 561 height 59
type textarea "**"
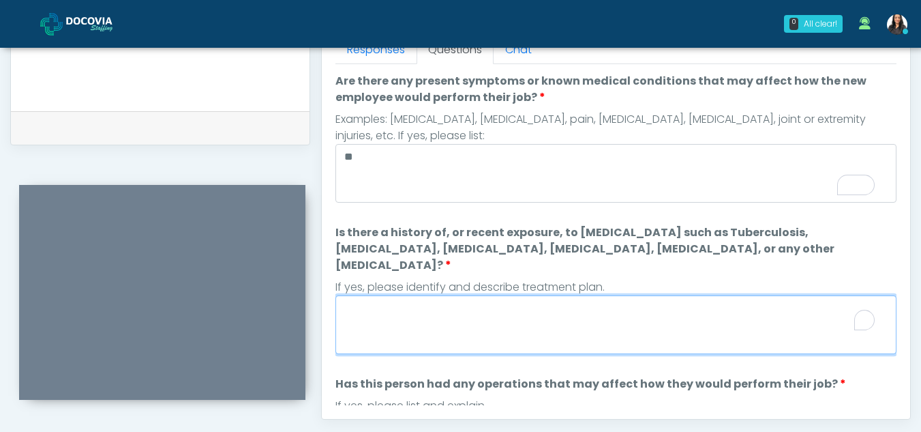
click at [370, 295] on textarea "Is there a history of, or recent exposure, to infectious diseases such as Tuber…" at bounding box center [616, 324] width 561 height 59
type textarea "**"
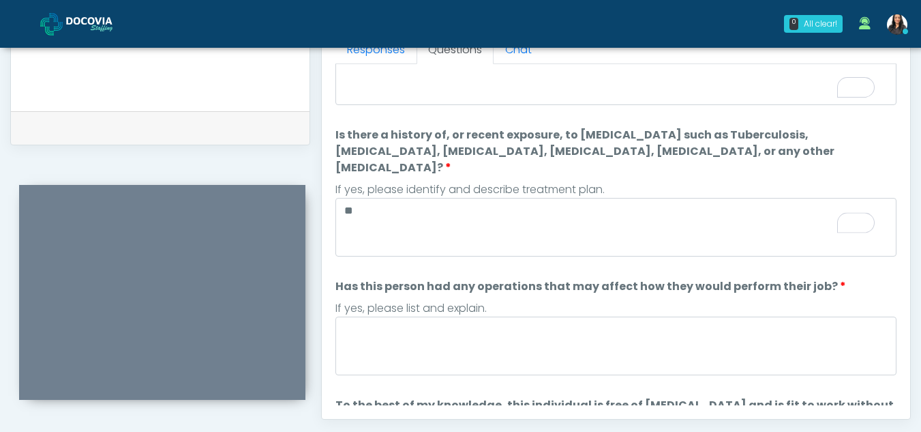
scroll to position [0, 0]
